Goal: Check status

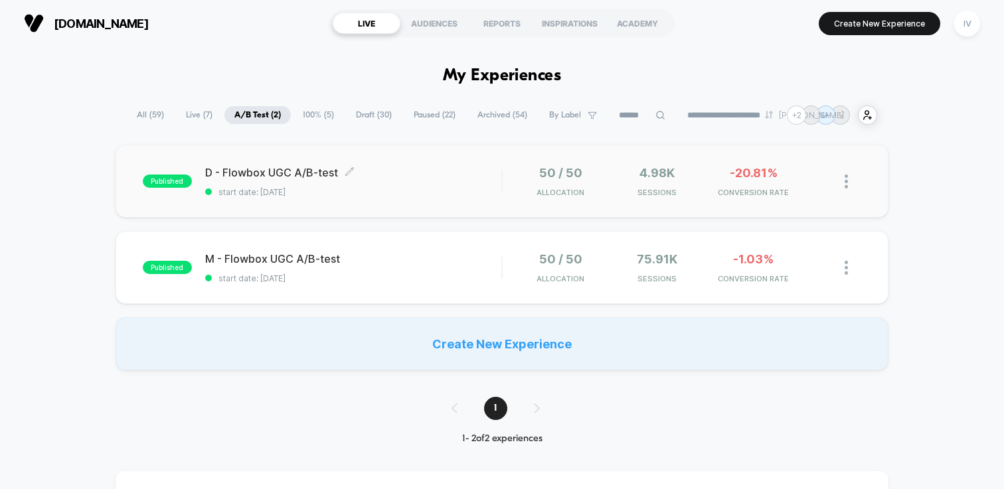
click at [458, 190] on span "start date: [DATE]" at bounding box center [353, 192] width 296 height 10
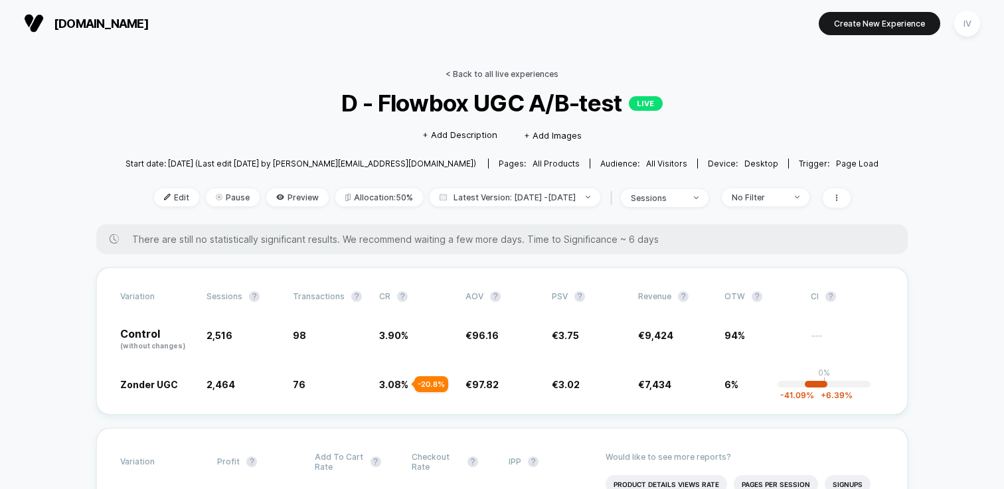
click at [475, 70] on link "< Back to all live experiences" at bounding box center [501, 74] width 113 height 10
